Goal: Transaction & Acquisition: Purchase product/service

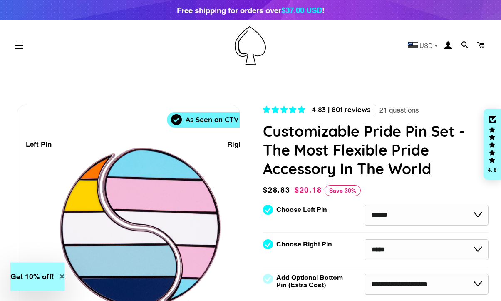
select select "******"
select select "*****"
select select "**********"
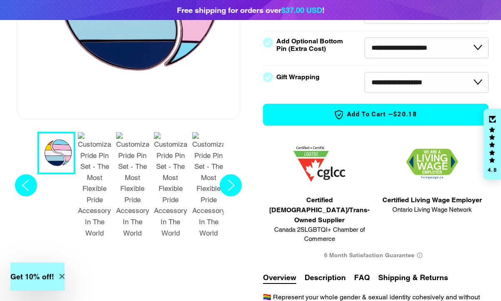
scroll to position [202, 0]
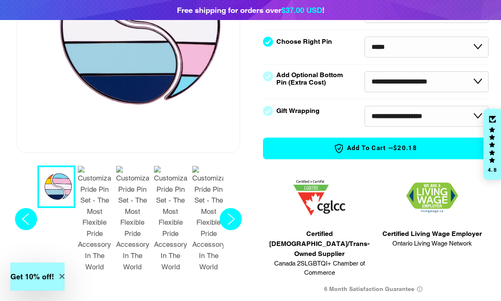
click at [227, 208] on circle "Next slide" at bounding box center [231, 219] width 22 height 22
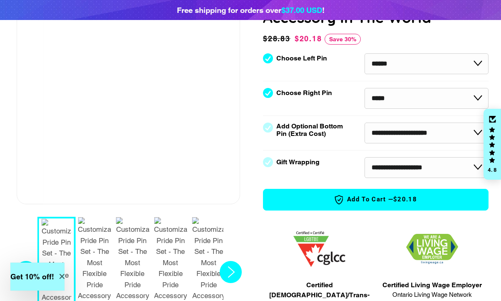
scroll to position [173, 0]
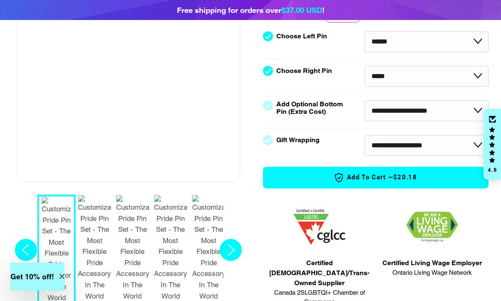
click at [230, 239] on circle "Next slide" at bounding box center [231, 250] width 22 height 22
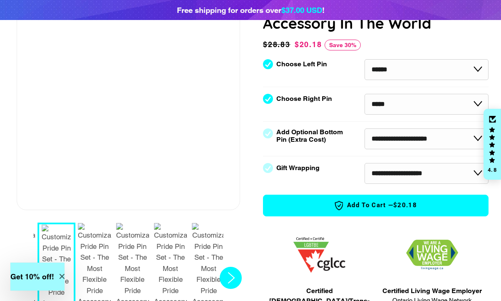
click at [234, 266] on circle "Next slide" at bounding box center [231, 277] width 22 height 22
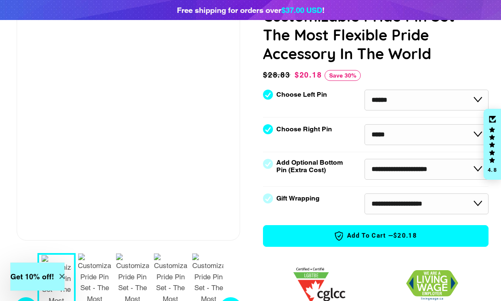
scroll to position [116, 0]
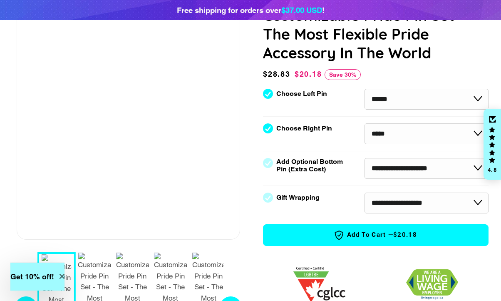
click at [230, 296] on circle "Next slide" at bounding box center [231, 307] width 22 height 22
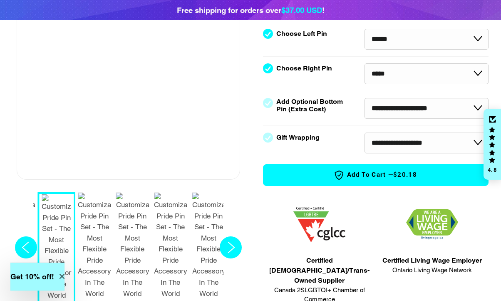
scroll to position [192, 0]
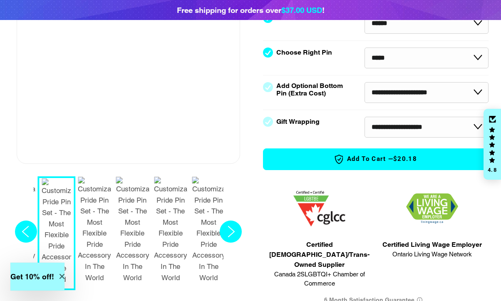
click at [22, 220] on circle "Previous slide" at bounding box center [26, 231] width 22 height 22
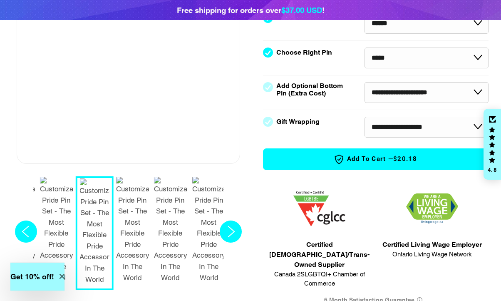
click at [22, 220] on circle "Previous slide" at bounding box center [26, 231] width 22 height 22
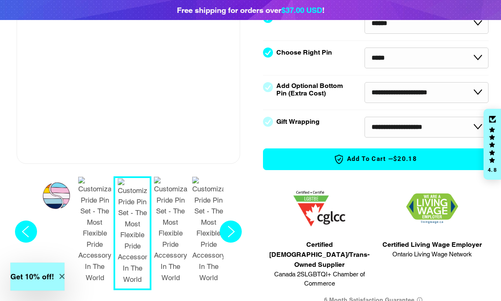
click at [22, 220] on circle "Previous slide" at bounding box center [26, 231] width 22 height 22
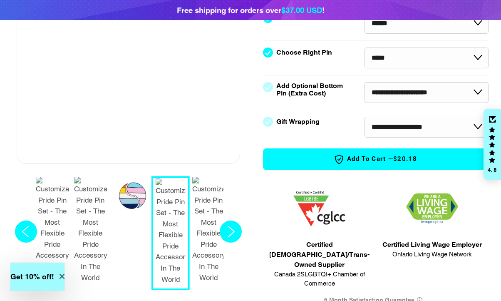
click at [22, 220] on circle "Previous slide" at bounding box center [26, 231] width 22 height 22
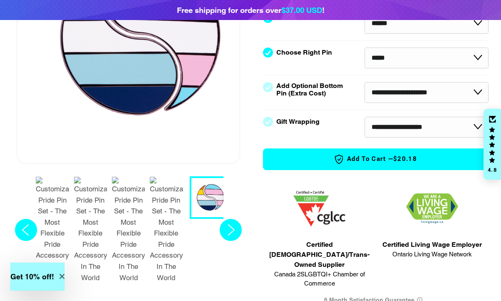
click at [22, 219] on icon "Previous slide" at bounding box center [26, 230] width 22 height 22
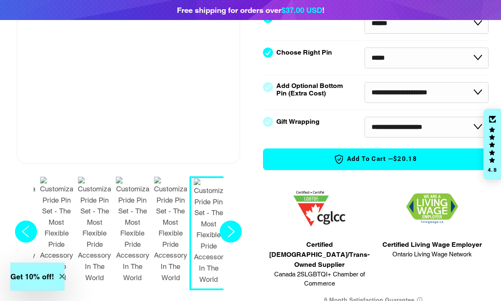
click at [233, 220] on circle "Next slide" at bounding box center [231, 231] width 22 height 22
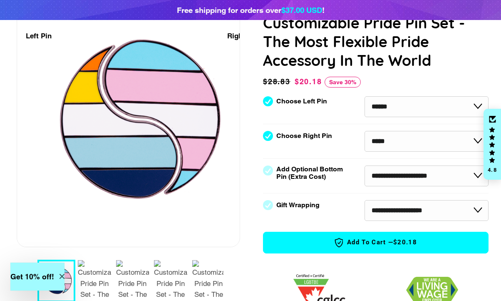
scroll to position [99, 0]
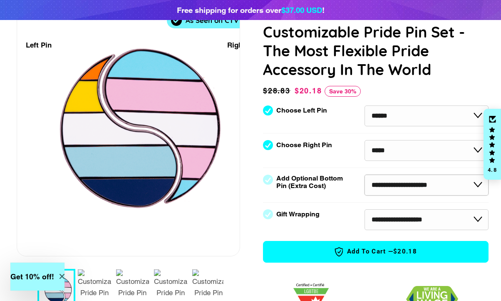
click at [409, 181] on select "**********" at bounding box center [427, 184] width 124 height 21
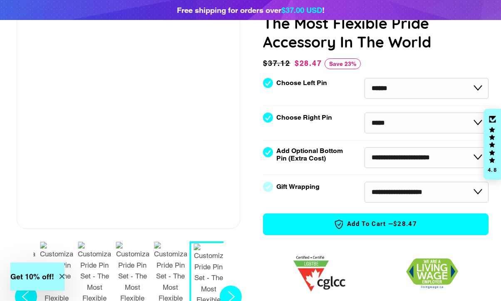
scroll to position [134, 0]
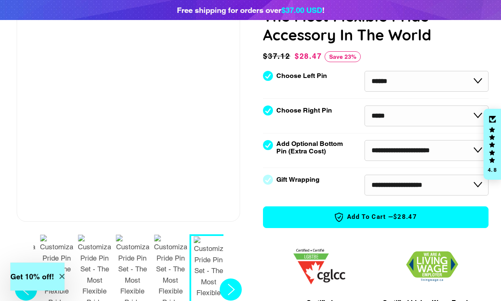
click at [19, 278] on circle "Previous slide" at bounding box center [26, 289] width 22 height 22
click at [231, 278] on circle "Next slide" at bounding box center [231, 289] width 22 height 22
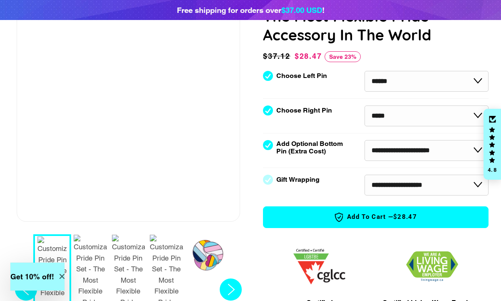
click at [231, 278] on circle "Next slide" at bounding box center [231, 289] width 22 height 22
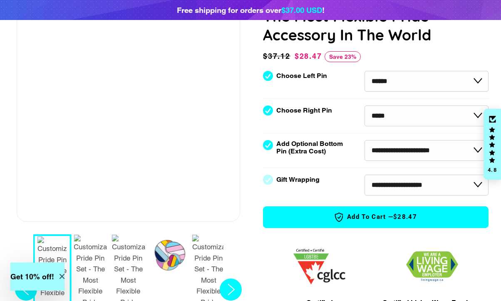
click at [231, 278] on circle "Next slide" at bounding box center [231, 289] width 22 height 22
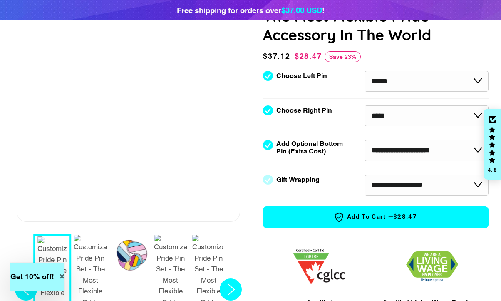
click at [231, 278] on circle "Next slide" at bounding box center [231, 289] width 22 height 22
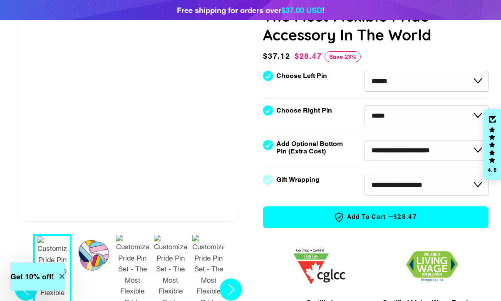
click at [231, 278] on circle "Next slide" at bounding box center [231, 289] width 22 height 22
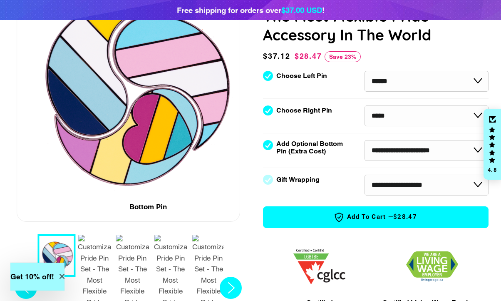
click at [231, 282] on icon "Next slide" at bounding box center [231, 287] width 6 height 11
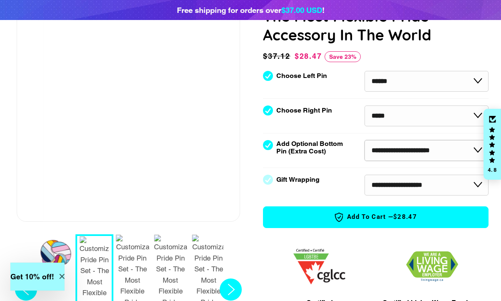
click at [383, 152] on select "**********" at bounding box center [427, 150] width 124 height 21
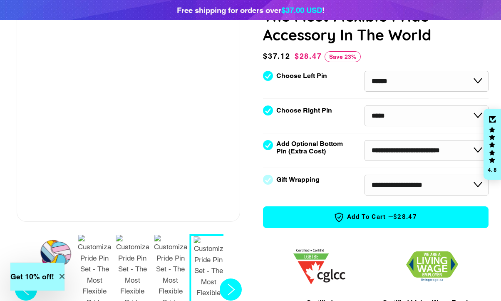
click at [27, 278] on circle "Previous slide" at bounding box center [26, 289] width 22 height 22
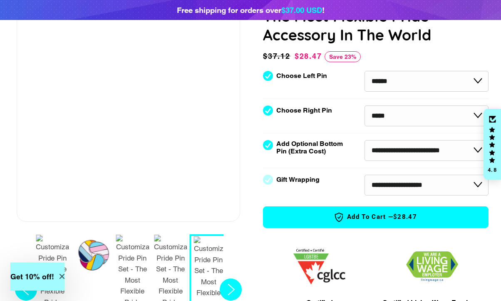
click at [92, 248] on div "1 / 9" at bounding box center [99, 252] width 32 height 43
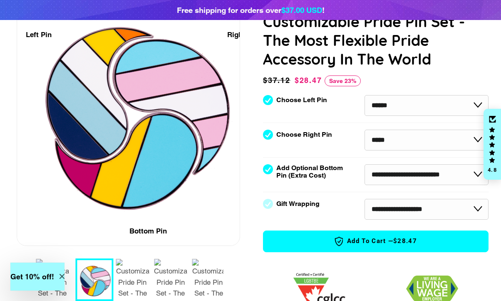
scroll to position [111, 0]
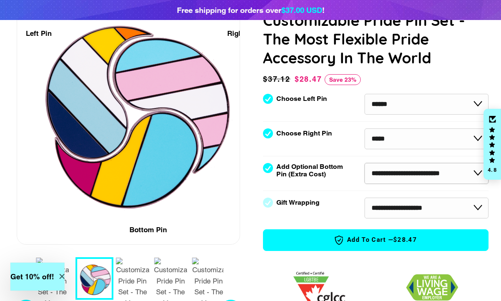
click at [374, 167] on select "**********" at bounding box center [427, 173] width 124 height 21
select select "**********"
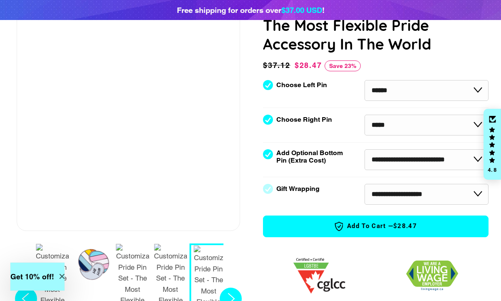
scroll to position [132, 0]
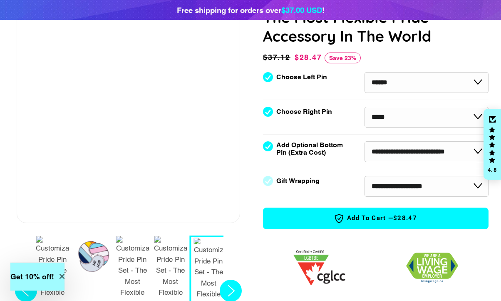
click at [92, 255] on div "1 / 9" at bounding box center [91, 262] width 45 height 35
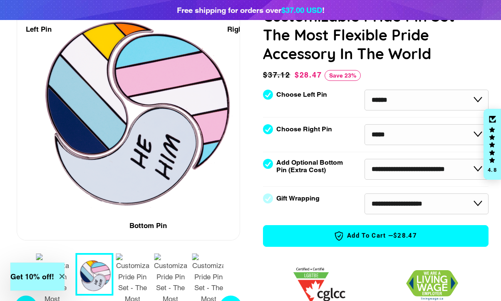
scroll to position [120, 0]
